Goal: Information Seeking & Learning: Learn about a topic

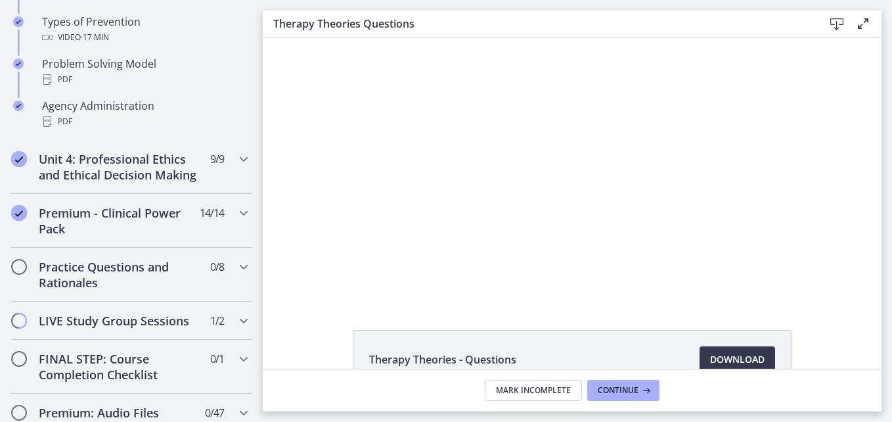
scroll to position [966, 0]
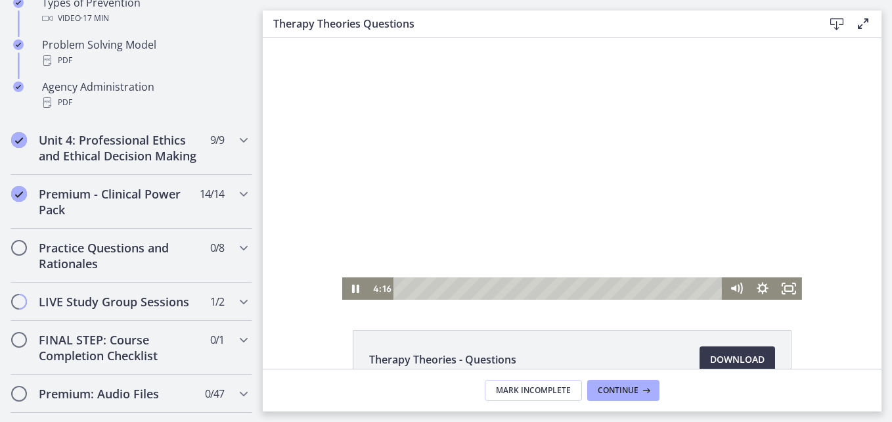
click at [468, 229] on div at bounding box center [572, 168] width 460 height 261
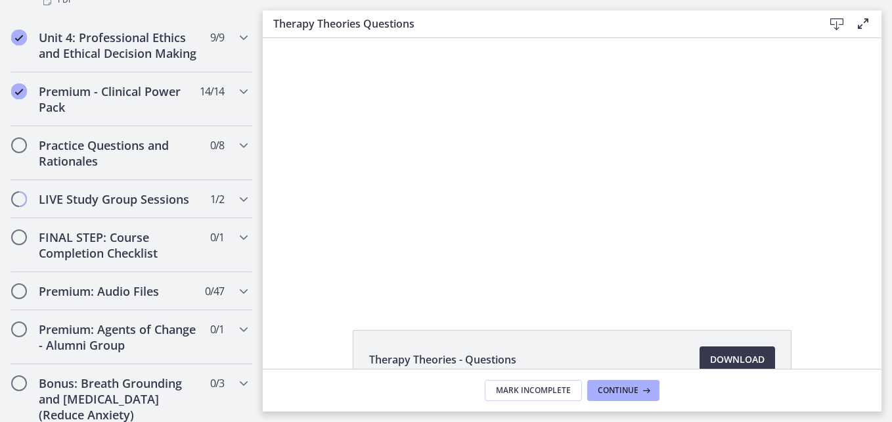
scroll to position [1082, 0]
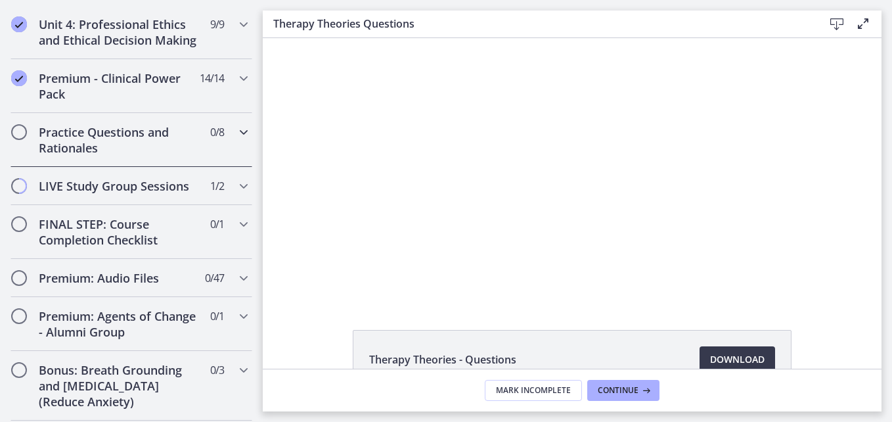
click at [152, 151] on h2 "Practice Questions and Rationales" at bounding box center [119, 140] width 160 height 32
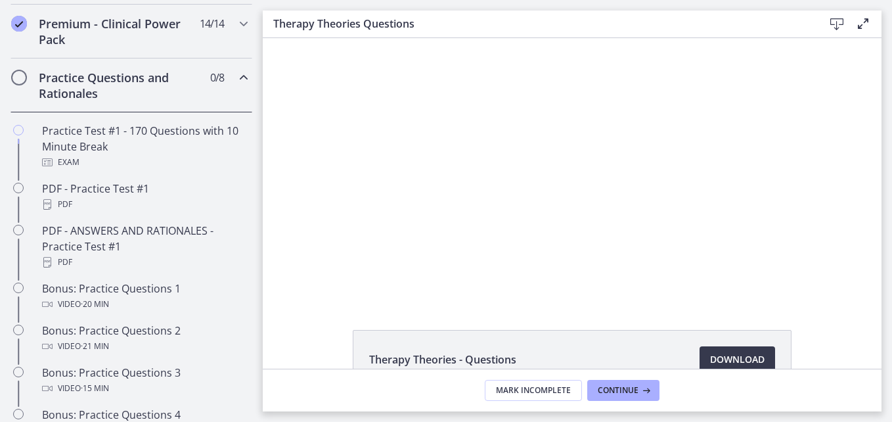
scroll to position [629, 0]
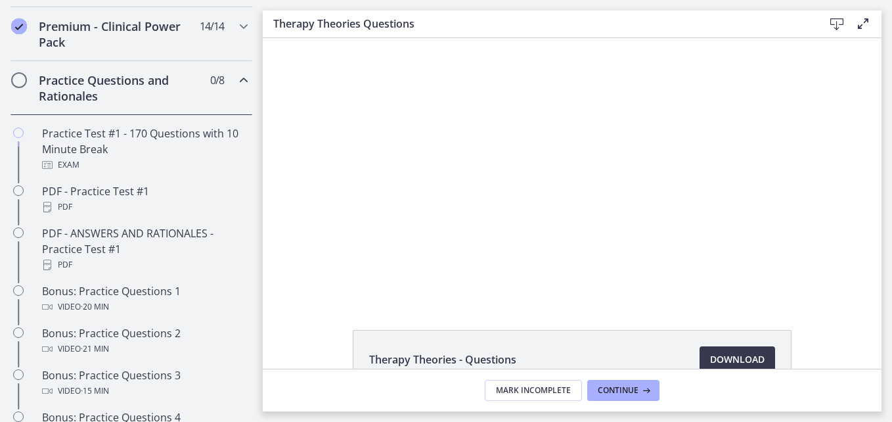
drag, startPoint x: 257, startPoint y: 333, endPoint x: 12, endPoint y: 181, distance: 287.9
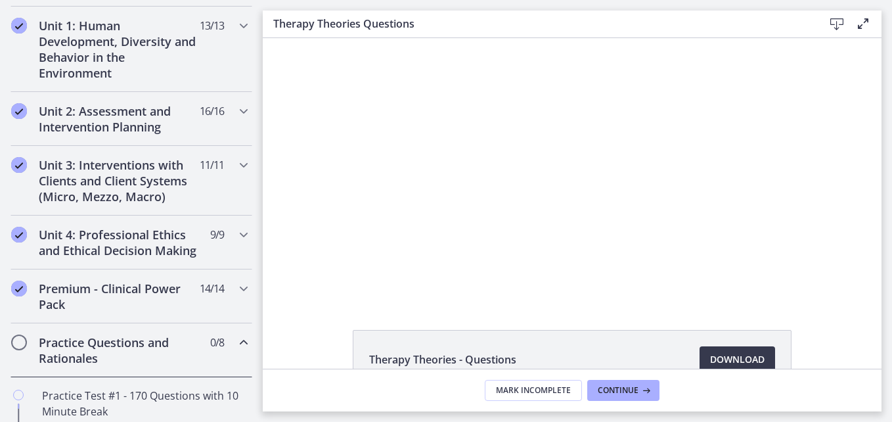
scroll to position [363, 0]
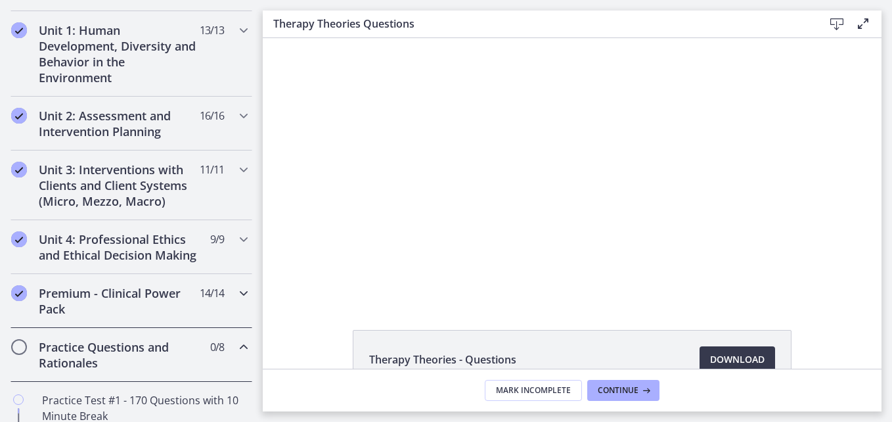
click at [137, 309] on h2 "Premium - Clinical Power Pack" at bounding box center [119, 301] width 160 height 32
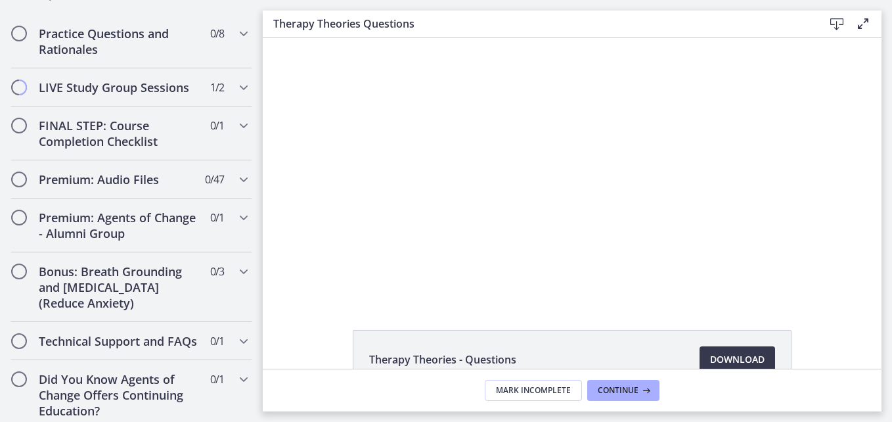
scroll to position [1341, 0]
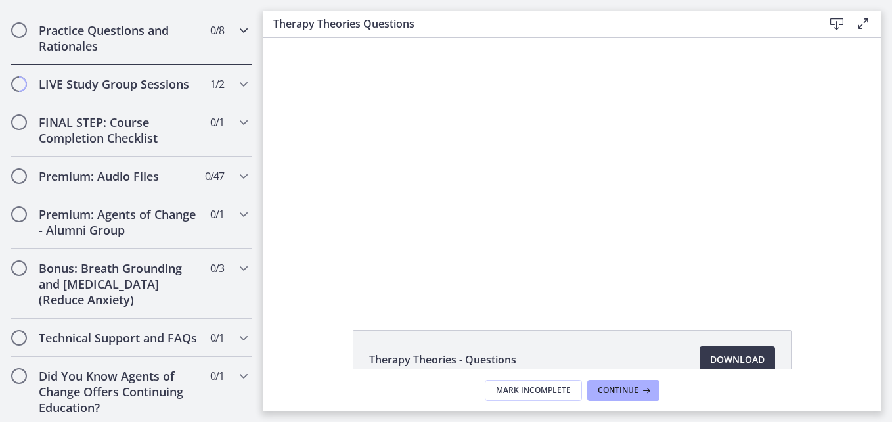
click at [139, 48] on h2 "Practice Questions and Rationales" at bounding box center [119, 38] width 160 height 32
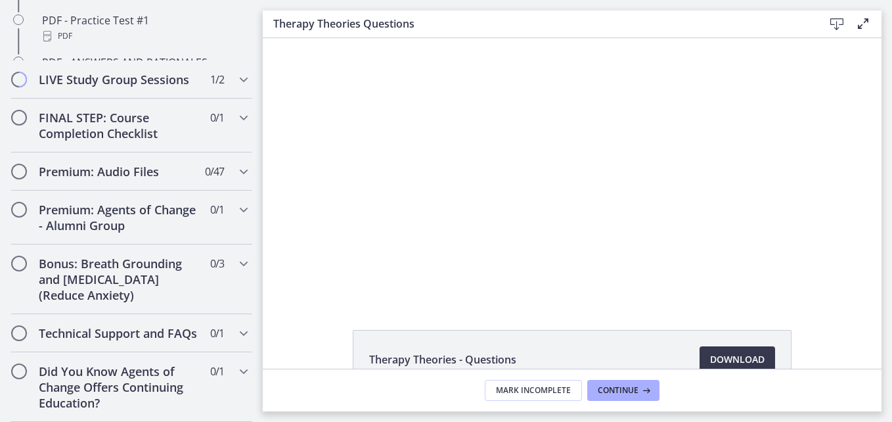
scroll to position [753, 0]
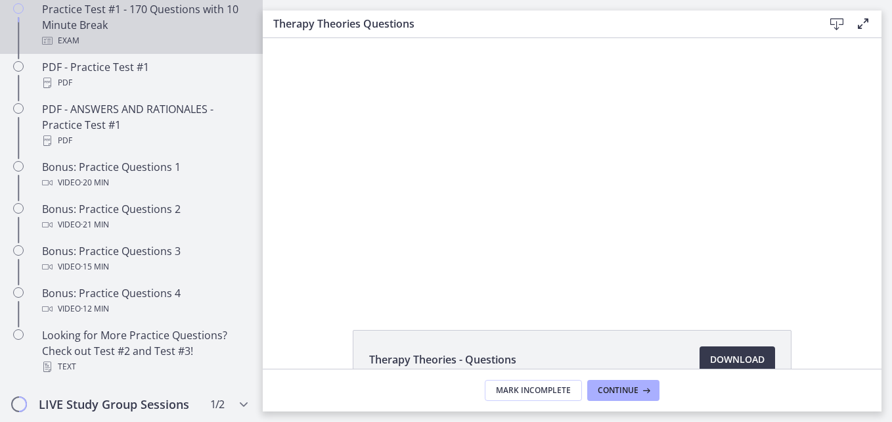
click at [182, 36] on div "Practice Test #1 - 170 Questions with 10 Minute Break Exam" at bounding box center [144, 24] width 205 height 47
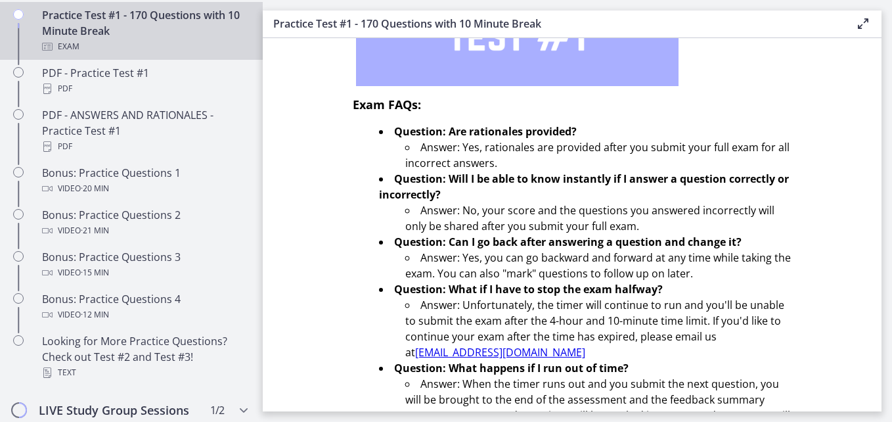
scroll to position [512, 0]
